Goal: Navigation & Orientation: Find specific page/section

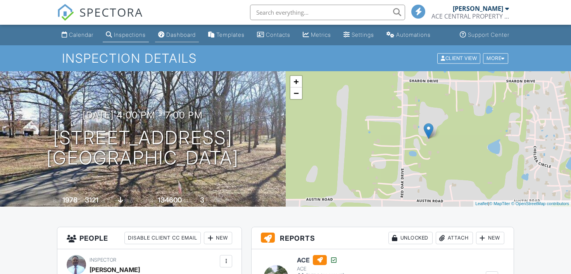
click at [181, 38] on div "Dashboard" at bounding box center [180, 34] width 29 height 7
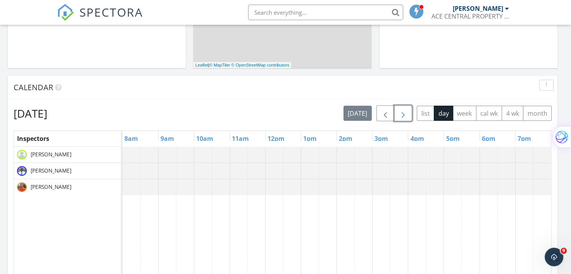
click at [405, 110] on span "button" at bounding box center [403, 113] width 9 height 9
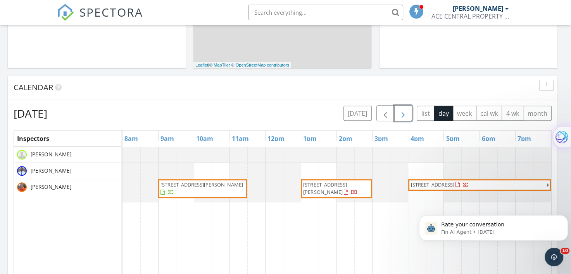
click at [354, 182] on span "[STREET_ADDRESS][PERSON_NAME]" at bounding box center [336, 188] width 68 height 15
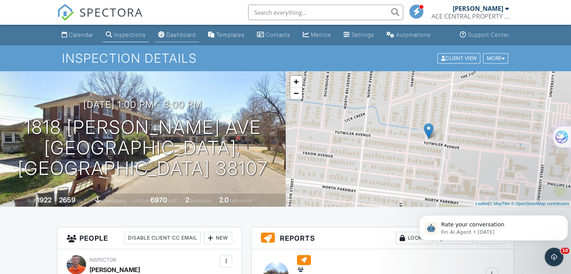
click at [180, 38] on div "Dashboard" at bounding box center [180, 34] width 29 height 7
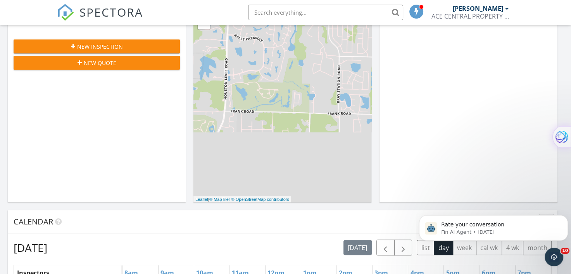
scroll to position [194, 0]
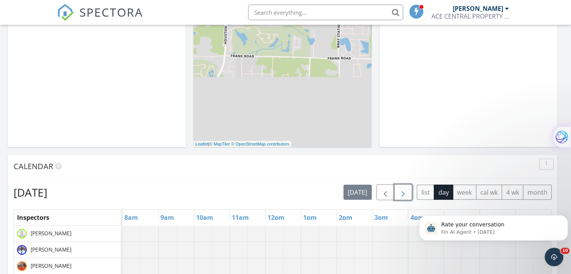
click at [407, 188] on span "button" at bounding box center [403, 192] width 9 height 9
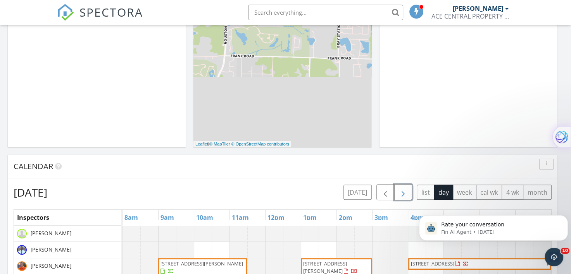
click at [401, 188] on span "button" at bounding box center [403, 192] width 9 height 9
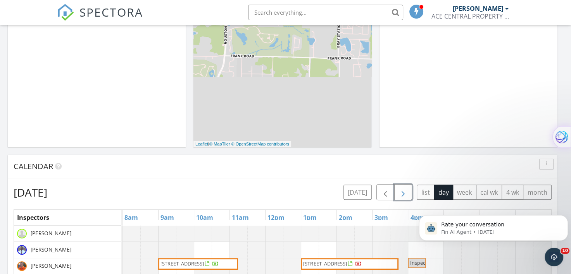
click at [401, 188] on span "button" at bounding box center [403, 192] width 9 height 9
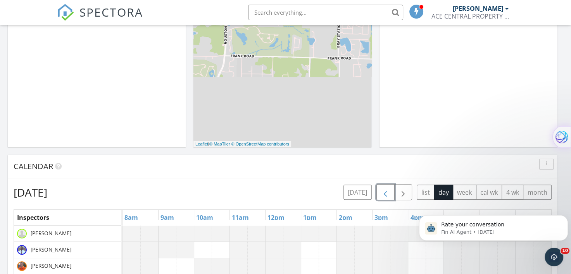
click at [388, 188] on span "button" at bounding box center [385, 192] width 9 height 9
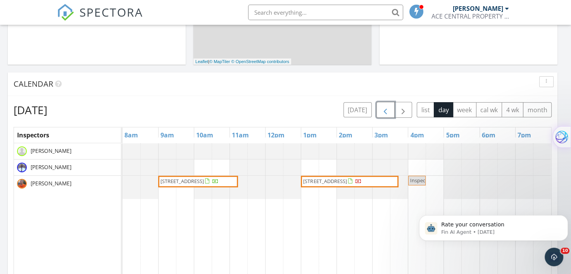
scroll to position [310, 0]
